Goal: Task Accomplishment & Management: Use online tool/utility

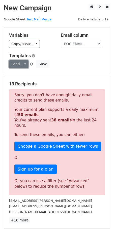
click at [24, 62] on link "Load..." at bounding box center [18, 64] width 19 height 8
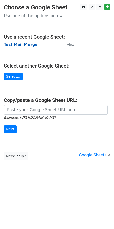
click at [21, 44] on strong "Test Mail Merge" at bounding box center [21, 44] width 34 height 5
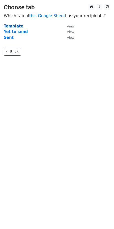
click at [12, 25] on strong "Template" at bounding box center [13, 26] width 19 height 5
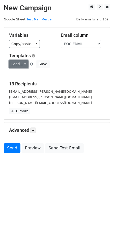
click at [25, 65] on link "Load..." at bounding box center [18, 64] width 19 height 8
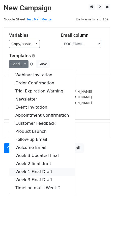
click at [31, 171] on link "Week 1 Final Draft" at bounding box center [41, 171] width 65 height 8
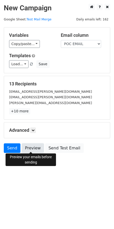
click at [31, 143] on link "Preview" at bounding box center [33, 148] width 22 height 10
click at [32, 147] on link "Preview" at bounding box center [33, 148] width 22 height 10
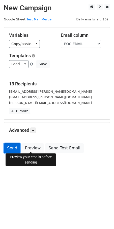
click at [12, 149] on link "Send" at bounding box center [12, 148] width 17 height 10
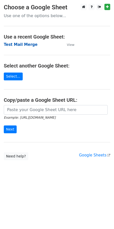
click at [14, 46] on strong "Test Mail Merge" at bounding box center [21, 44] width 34 height 5
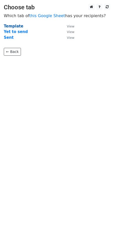
click at [10, 25] on strong "Template" at bounding box center [13, 26] width 19 height 5
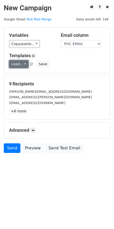
click at [26, 64] on link "Load..." at bounding box center [18, 64] width 19 height 8
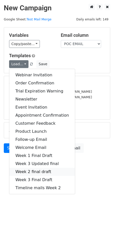
click at [31, 171] on link "Week 2 final draft" at bounding box center [41, 171] width 65 height 8
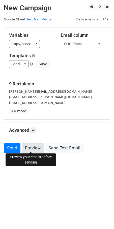
click at [28, 146] on link "Preview" at bounding box center [33, 148] width 22 height 10
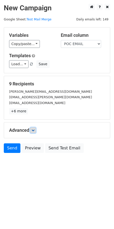
click at [32, 131] on link at bounding box center [33, 130] width 6 height 6
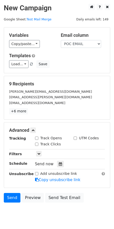
click at [36, 137] on input "Track Opens" at bounding box center [36, 137] width 3 height 3
checkbox input "true"
click at [37, 145] on div "Track Clicks" at bounding box center [48, 143] width 26 height 5
click at [34, 142] on div "Track Clicks" at bounding box center [50, 144] width 39 height 6
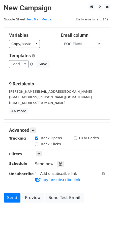
click at [35, 143] on input "Track Clicks" at bounding box center [36, 143] width 3 height 3
checkbox input "true"
click at [32, 130] on icon at bounding box center [32, 129] width 3 height 3
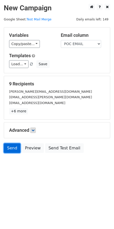
click at [13, 149] on link "Send" at bounding box center [12, 148] width 17 height 10
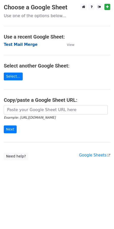
click at [19, 45] on strong "Test Mail Merge" at bounding box center [21, 44] width 34 height 5
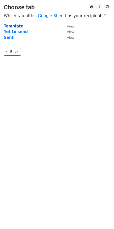
click at [10, 25] on strong "Template" at bounding box center [13, 26] width 19 height 5
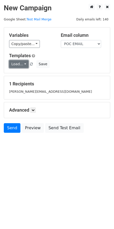
click at [22, 65] on link "Load..." at bounding box center [18, 64] width 19 height 8
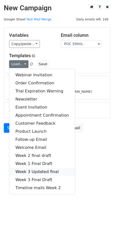
click at [28, 171] on link "Week 3 Updated final" at bounding box center [41, 171] width 65 height 8
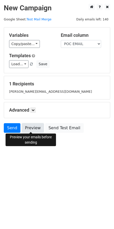
click at [29, 130] on link "Preview" at bounding box center [33, 128] width 22 height 10
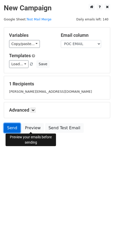
click at [9, 126] on link "Send" at bounding box center [12, 128] width 17 height 10
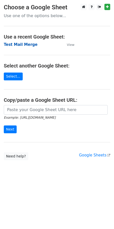
click at [23, 46] on strong "Test Mail Merge" at bounding box center [21, 44] width 34 height 5
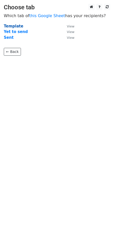
click at [14, 25] on strong "Template" at bounding box center [13, 26] width 19 height 5
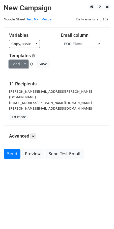
click at [23, 65] on link "Load..." at bounding box center [18, 64] width 19 height 8
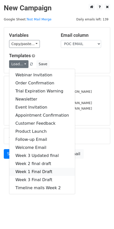
click at [31, 174] on link "Week 1 Final Draft" at bounding box center [41, 171] width 65 height 8
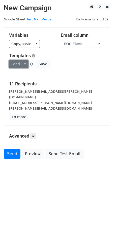
click at [25, 63] on link "Load..." at bounding box center [18, 64] width 19 height 8
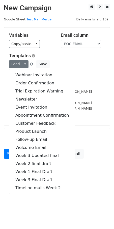
click at [40, 207] on html "New Campaign Daily emails left: 139 Google Sheet: Test Mail Merge Variables Cop…" at bounding box center [57, 114] width 114 height 229
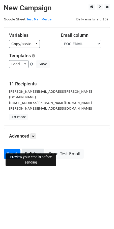
click at [25, 149] on link "Preview" at bounding box center [33, 154] width 22 height 10
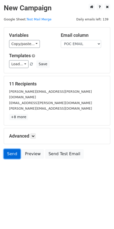
click at [12, 149] on link "Send" at bounding box center [12, 154] width 17 height 10
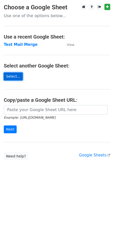
click at [13, 76] on link "Select..." at bounding box center [13, 76] width 19 height 8
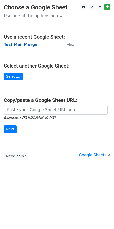
click at [13, 46] on strong "Test Mail Merge" at bounding box center [21, 44] width 34 height 5
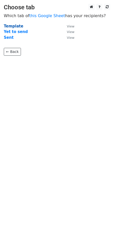
click at [9, 27] on strong "Template" at bounding box center [13, 26] width 19 height 5
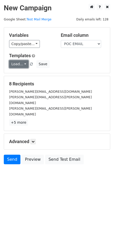
click at [25, 66] on link "Load..." at bounding box center [18, 64] width 19 height 8
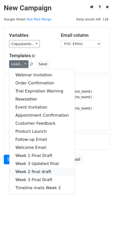
click at [36, 169] on link "Week 2 final draft" at bounding box center [41, 171] width 65 height 8
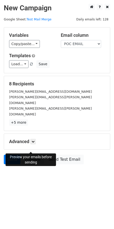
click at [30, 154] on link "Preview" at bounding box center [33, 159] width 22 height 10
click at [10, 154] on link "Send" at bounding box center [12, 159] width 17 height 10
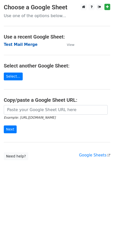
click at [18, 45] on strong "Test Mail Merge" at bounding box center [21, 44] width 34 height 5
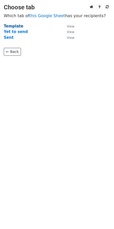
click at [9, 26] on strong "Template" at bounding box center [13, 26] width 19 height 5
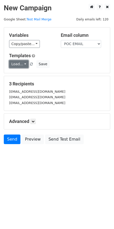
click at [22, 65] on link "Load..." at bounding box center [18, 64] width 19 height 8
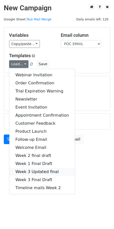
click at [34, 173] on link "Week 3 Updated final" at bounding box center [41, 171] width 65 height 8
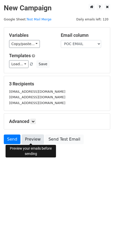
click at [29, 138] on link "Preview" at bounding box center [33, 139] width 22 height 10
click at [33, 137] on link "Preview" at bounding box center [33, 139] width 22 height 10
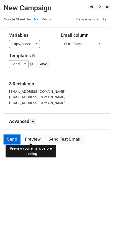
click at [15, 140] on link "Send" at bounding box center [12, 139] width 17 height 10
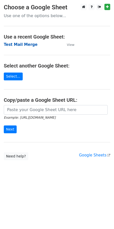
click at [22, 45] on strong "Test Mail Merge" at bounding box center [21, 44] width 34 height 5
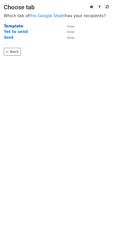
click at [10, 26] on strong "Template" at bounding box center [13, 26] width 19 height 5
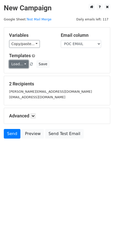
click at [24, 66] on link "Load..." at bounding box center [18, 64] width 19 height 8
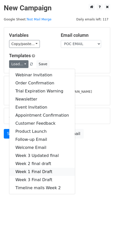
click at [26, 169] on link "Week 1 Final Draft" at bounding box center [41, 171] width 65 height 8
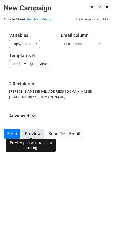
click at [31, 133] on link "Preview" at bounding box center [33, 134] width 22 height 10
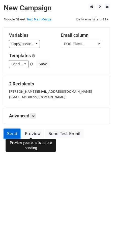
click at [8, 135] on link "Send" at bounding box center [12, 134] width 17 height 10
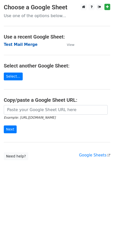
click at [19, 45] on strong "Test Mail Merge" at bounding box center [21, 44] width 34 height 5
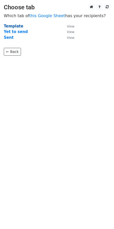
click at [12, 26] on strong "Template" at bounding box center [13, 26] width 19 height 5
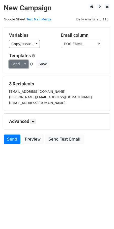
click at [24, 64] on link "Load..." at bounding box center [18, 64] width 19 height 8
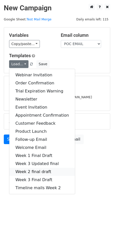
click at [27, 170] on link "Week 2 final draft" at bounding box center [41, 171] width 65 height 8
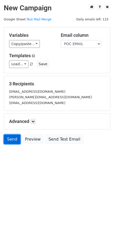
click at [15, 140] on link "Send" at bounding box center [12, 139] width 17 height 10
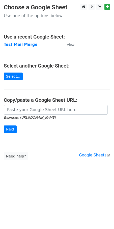
click at [18, 41] on main "Choose a Google Sheet Use one of the options below... Use a recent Google Sheet…" at bounding box center [57, 82] width 114 height 156
click at [18, 42] on strong "Test Mail Merge" at bounding box center [21, 44] width 34 height 5
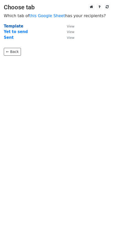
click at [7, 24] on strong "Template" at bounding box center [13, 26] width 19 height 5
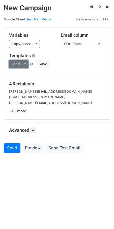
click at [23, 66] on link "Load..." at bounding box center [18, 64] width 19 height 8
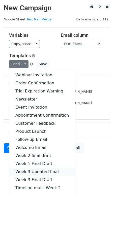
click at [34, 167] on link "Week 3 Updated final" at bounding box center [41, 171] width 65 height 8
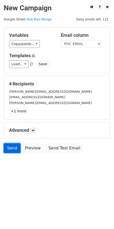
click at [15, 149] on link "Send" at bounding box center [12, 148] width 17 height 10
